Goal: Complete application form

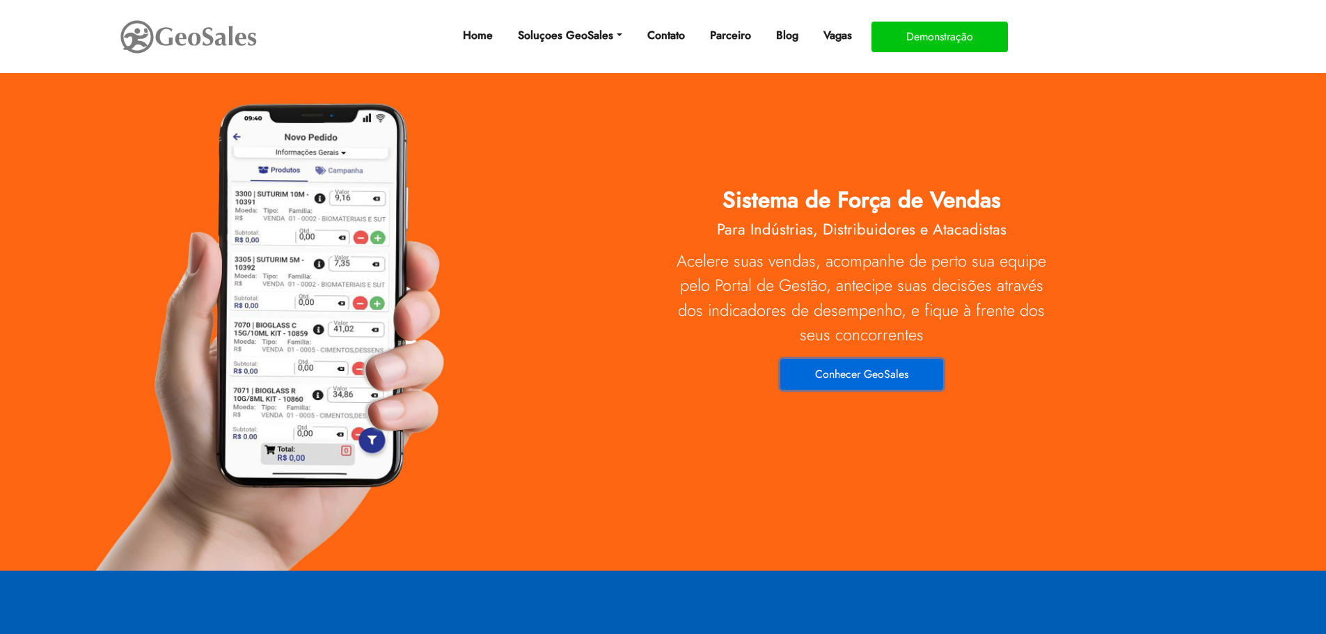
click at [854, 364] on button "Conhecer GeoSales" at bounding box center [861, 374] width 163 height 31
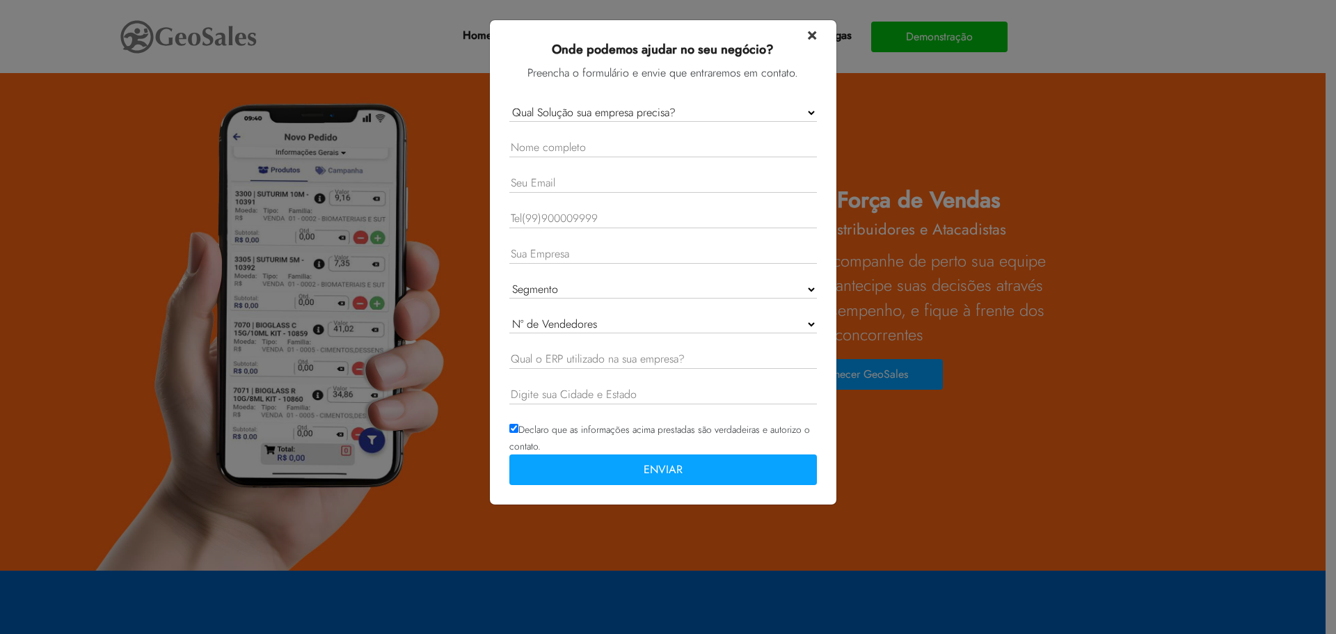
click at [814, 40] on span "×" at bounding box center [812, 34] width 10 height 24
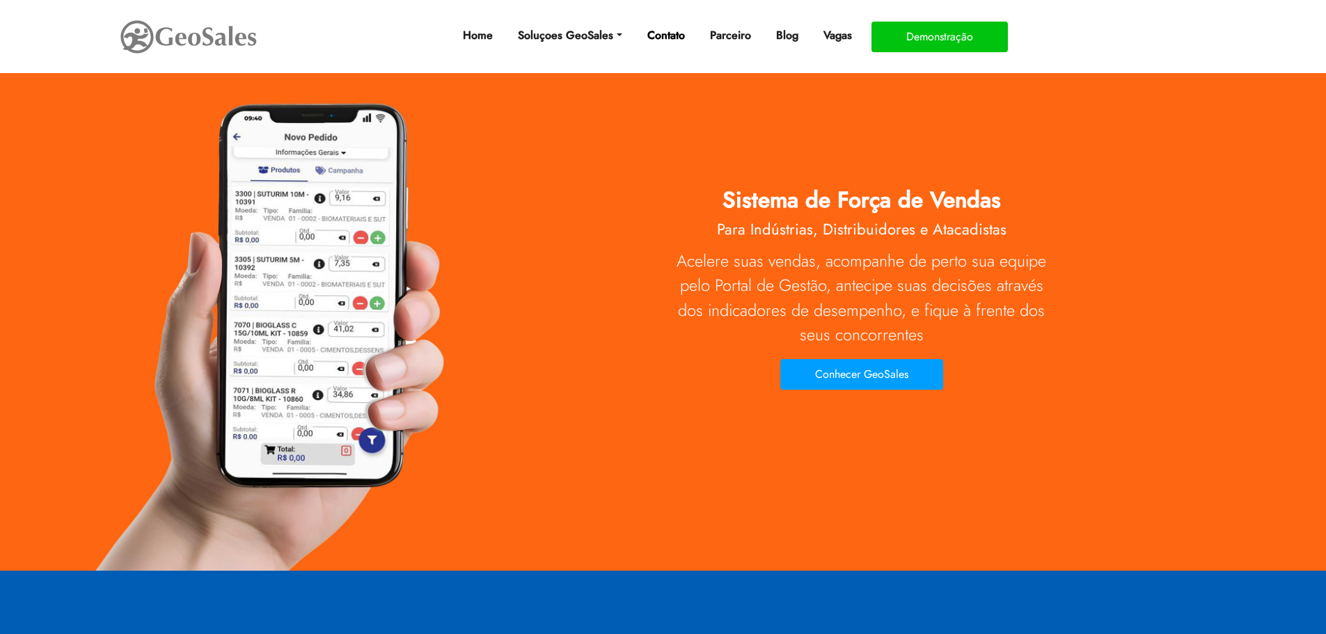
click at [678, 35] on link "Contato" at bounding box center [666, 36] width 49 height 28
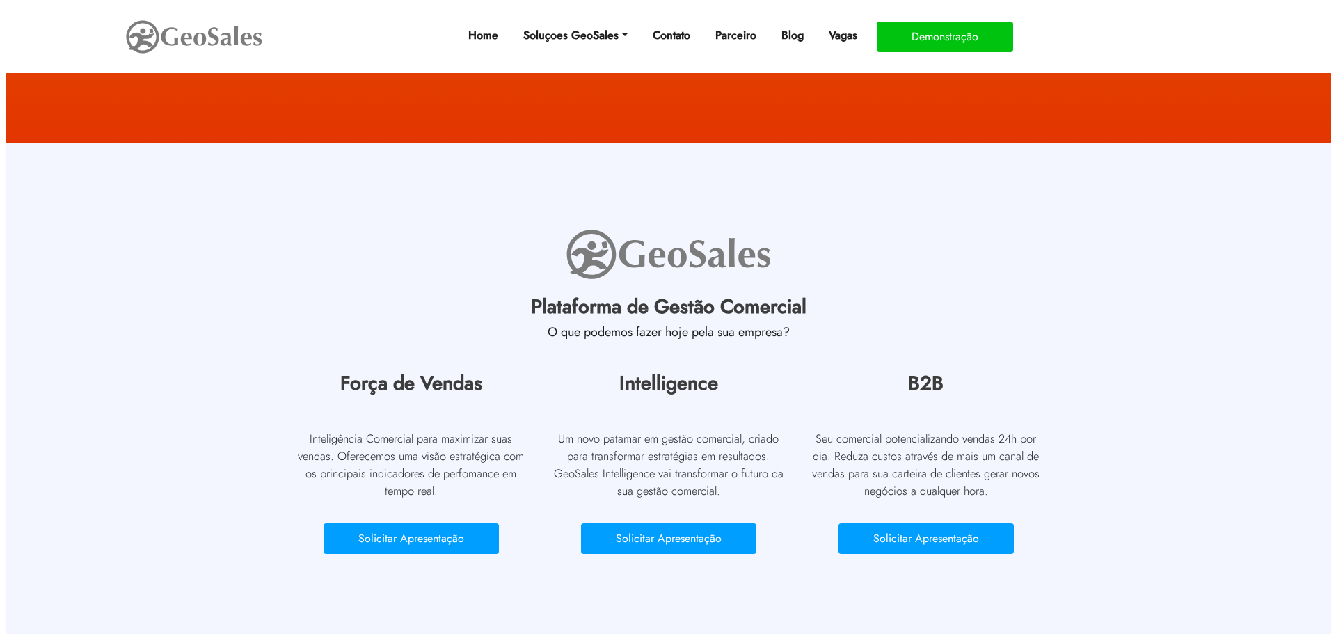
scroll to position [70, 0]
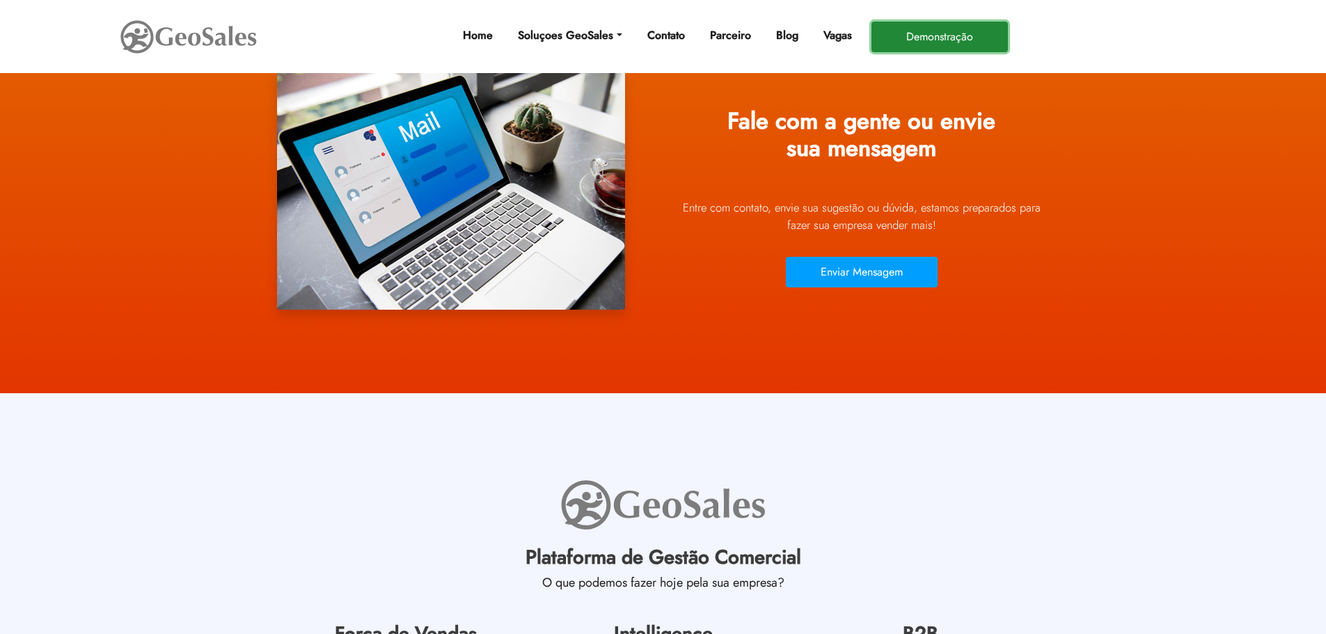
click at [938, 29] on button "Demonstração" at bounding box center [939, 37] width 136 height 31
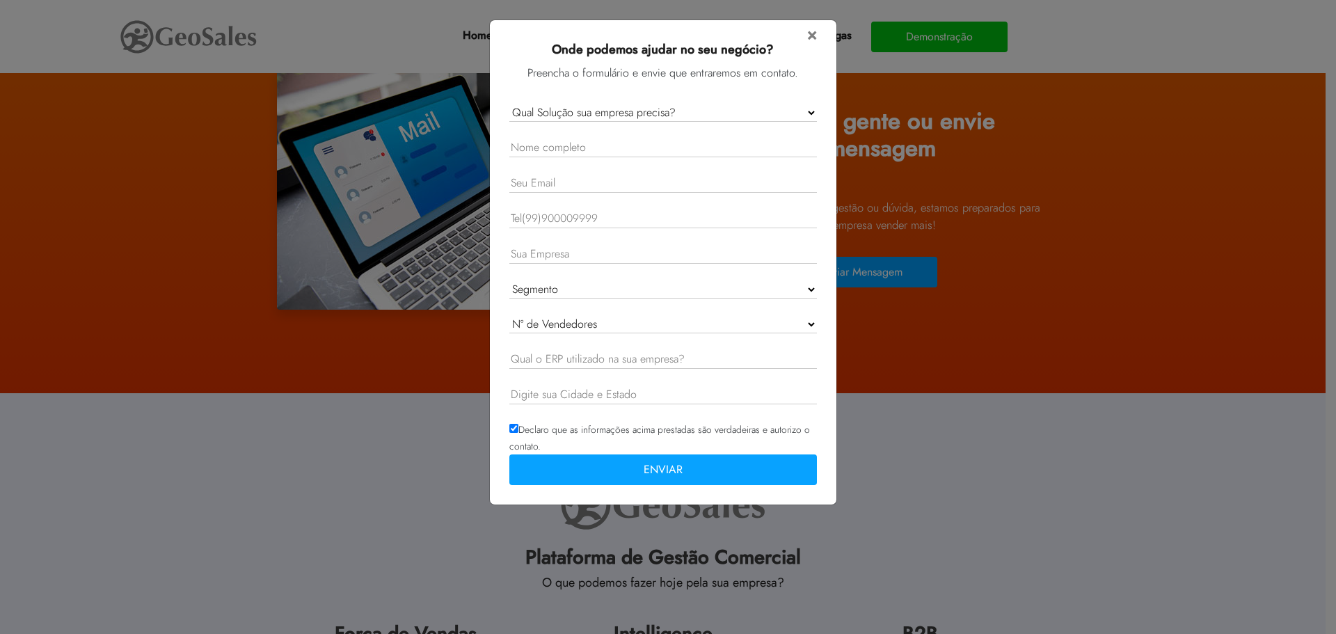
click at [623, 108] on select "Qual Solução sua empresa precisa? GeoSales Força de Vendas GeoSales Intelligenc…" at bounding box center [663, 113] width 308 height 18
select select "Intelligence"
click at [509, 104] on select "Qual Solução sua empresa precisa? GeoSales Força de Vendas GeoSales Intelligenc…" at bounding box center [663, 113] width 308 height 18
click at [662, 148] on input "text" at bounding box center [663, 147] width 308 height 19
type input "Marcelo Luiz de Castro"
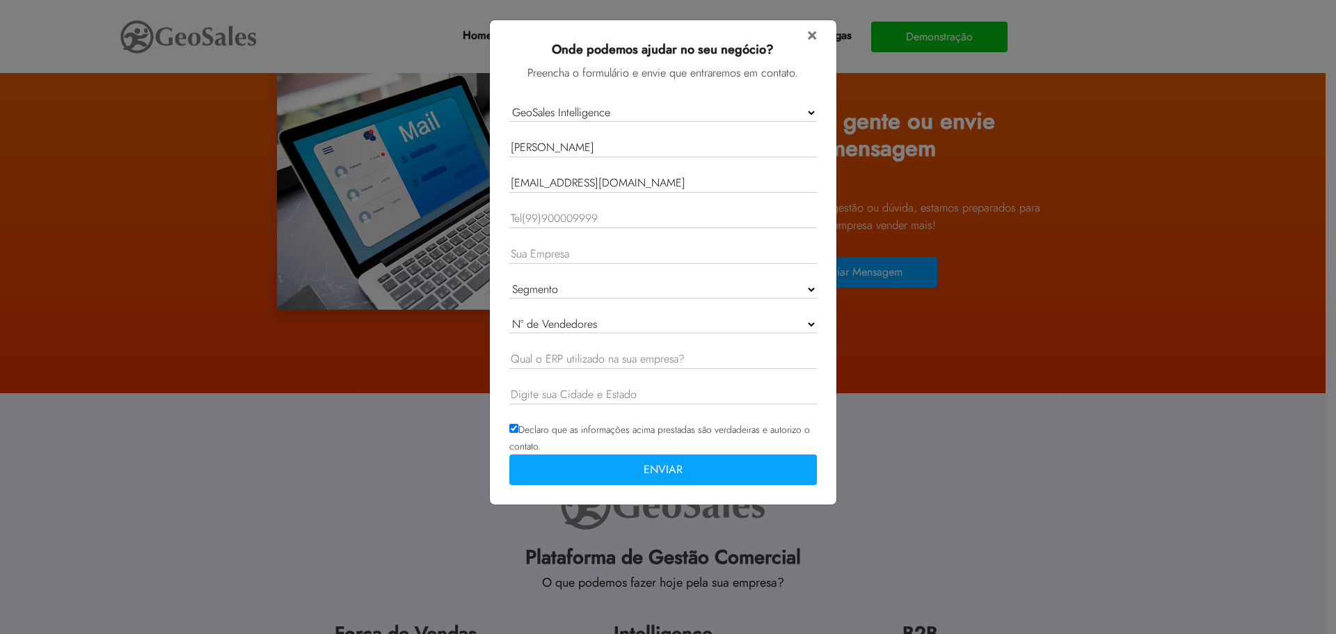
type input "mcastro@uol.com.br"
type input "11991175941"
type input "ACG World"
click at [601, 282] on select "Segmento Indústria Distribuidor Representação Comercial Outro" at bounding box center [663, 289] width 308 height 18
select select "Industria"
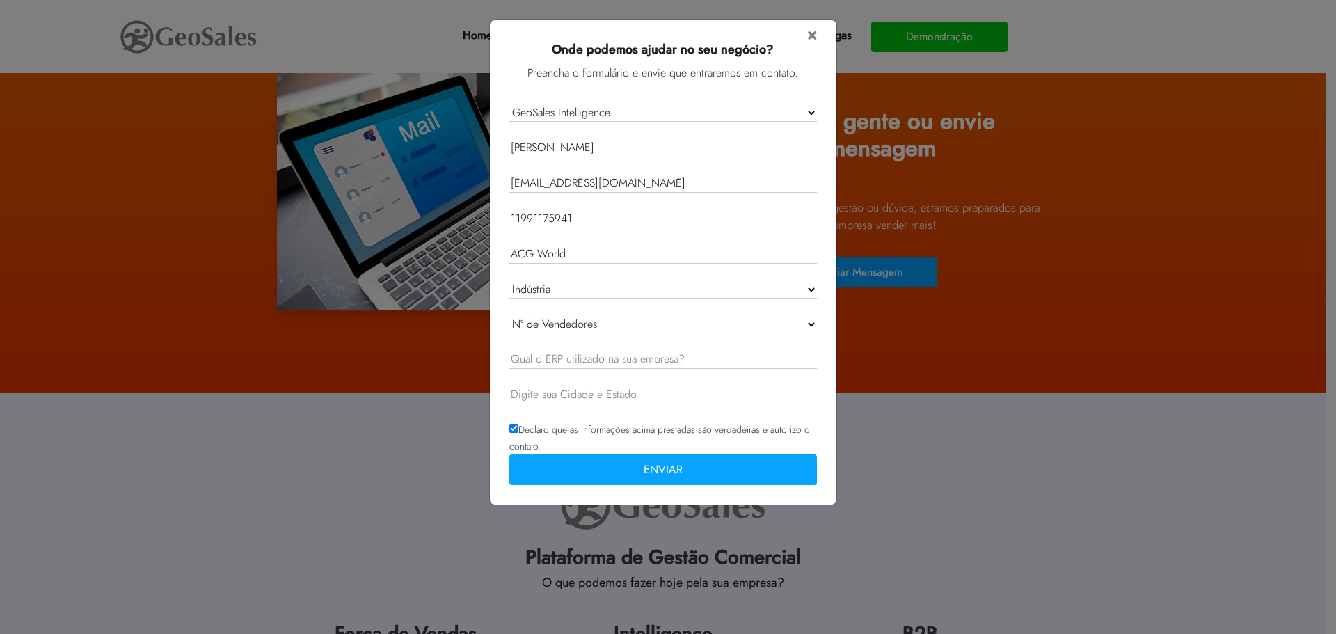
click at [509, 280] on select "Segmento Indústria Distribuidor Representação Comercial Outro" at bounding box center [663, 289] width 308 height 18
click at [589, 323] on select "Nº de Vendedores 1 - 10 11 - 20 21 - 50 51 - 100 Acima de 100" at bounding box center [663, 324] width 308 height 18
select select "1 - 10"
click at [509, 315] on select "Nº de Vendedores 1 - 10 11 - 20 21 - 50 51 - 100 Acima de 100" at bounding box center [663, 324] width 308 height 18
click at [569, 359] on input "text" at bounding box center [663, 359] width 308 height 19
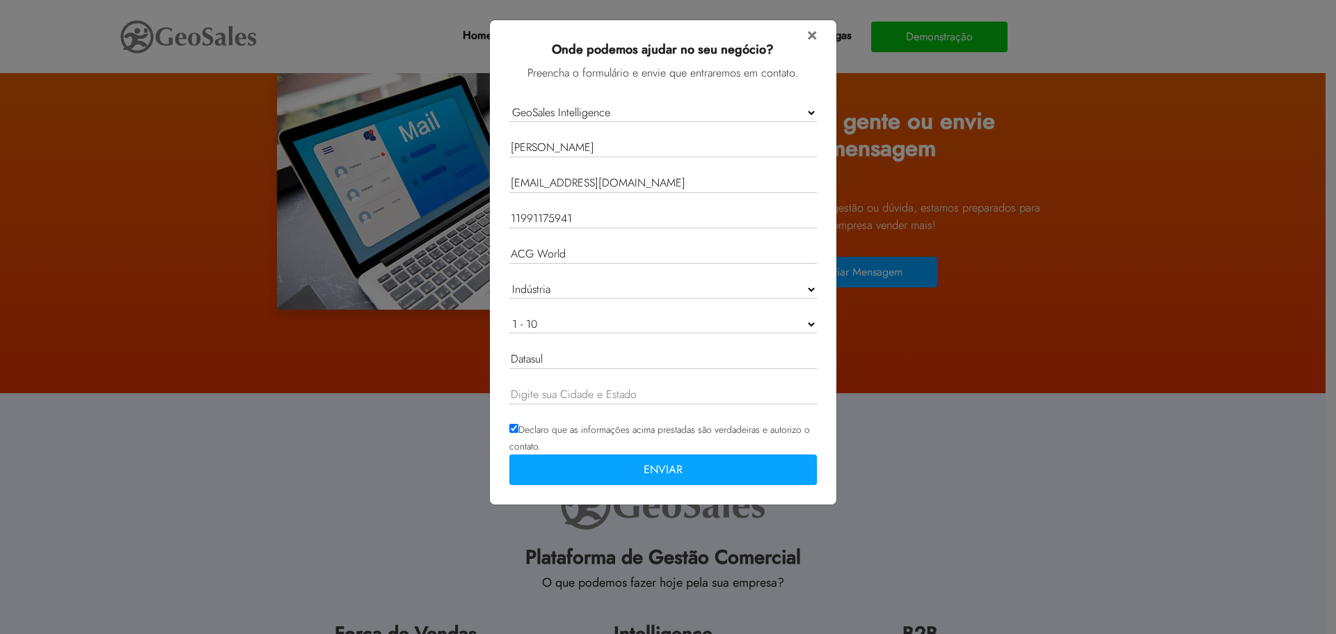
type input "Datasul"
click at [560, 393] on input "text" at bounding box center [663, 395] width 308 height 19
type input "[GEOGRAPHIC_DATA]"
click at [623, 464] on button "ENVIAR" at bounding box center [663, 469] width 308 height 31
